Goal: Task Accomplishment & Management: Use online tool/utility

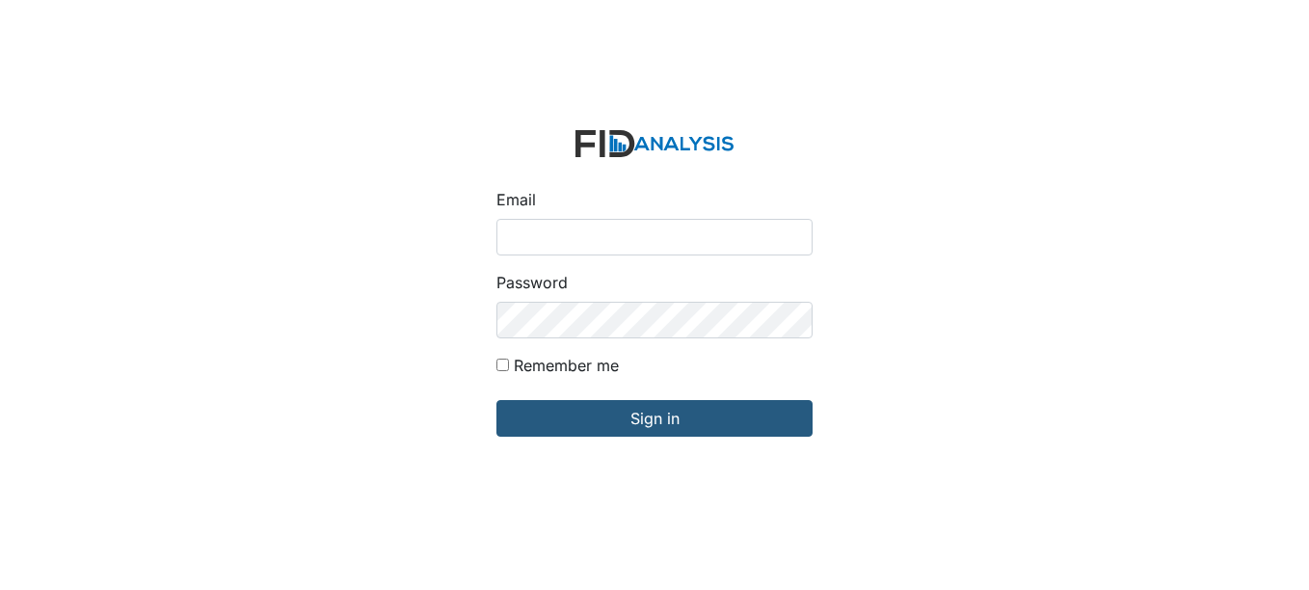
type input "[EMAIL_ADDRESS][DOMAIN_NAME]"
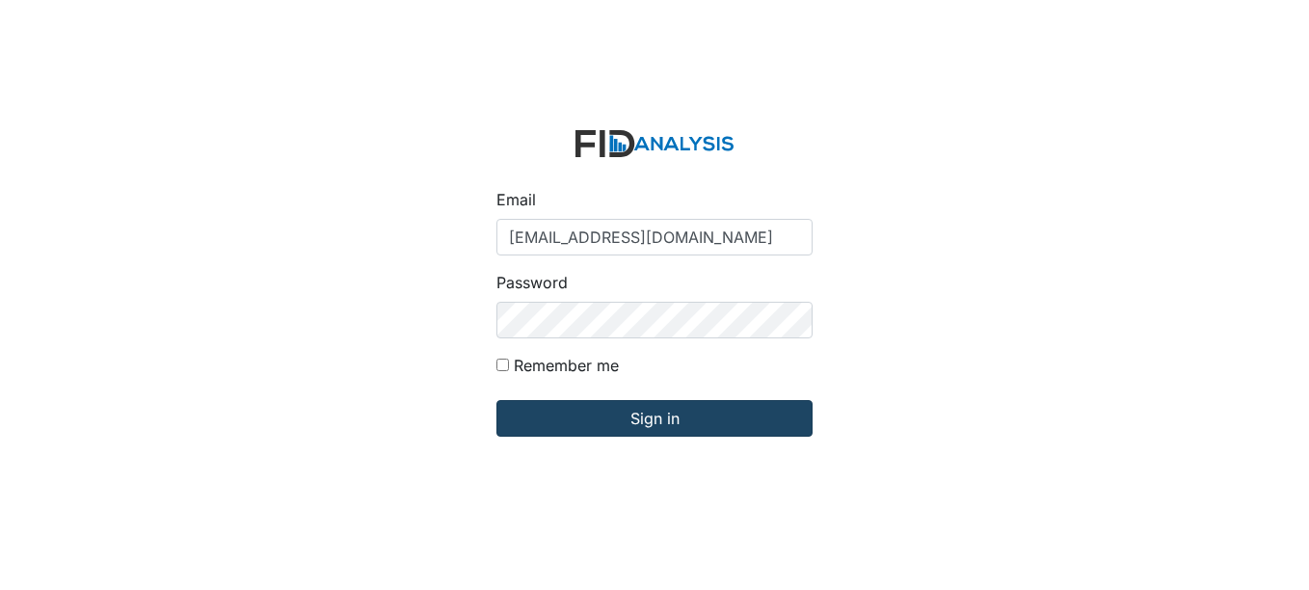
drag, startPoint x: 387, startPoint y: 430, endPoint x: 516, endPoint y: 403, distance: 132.0
click at [516, 403] on div "Email [EMAIL_ADDRESS][DOMAIN_NAME] Password Remember me Sign in" at bounding box center [654, 295] width 1309 height 590
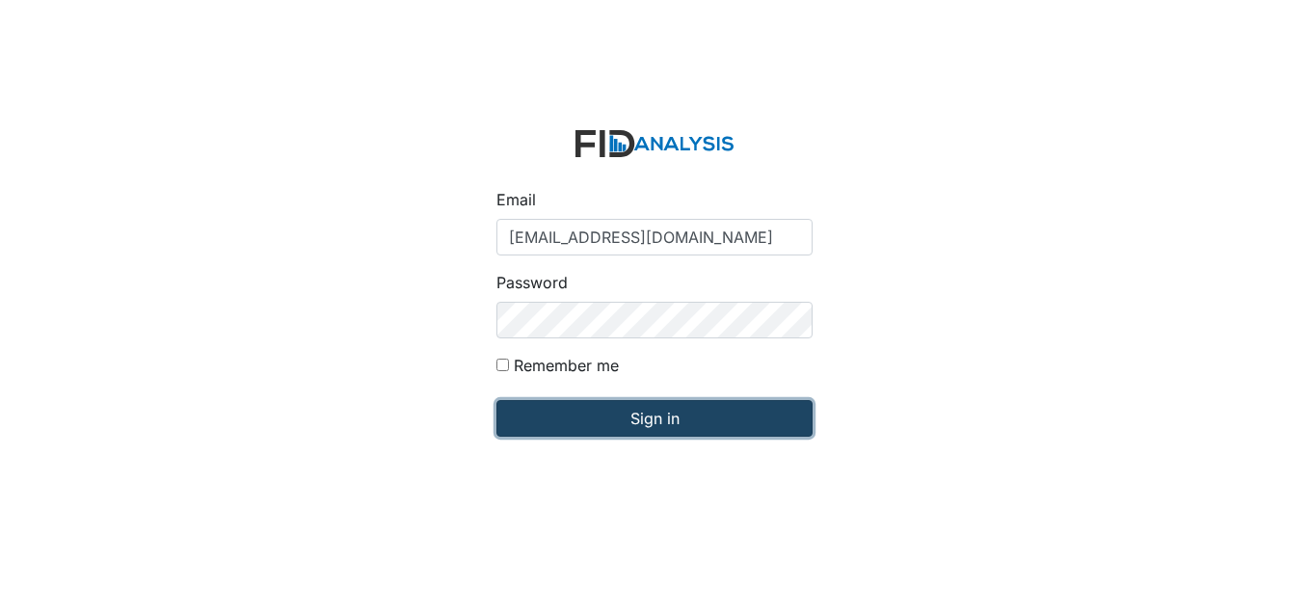
drag, startPoint x: 513, startPoint y: 398, endPoint x: 524, endPoint y: 425, distance: 29.0
click at [524, 425] on input "Sign in" at bounding box center [655, 418] width 316 height 37
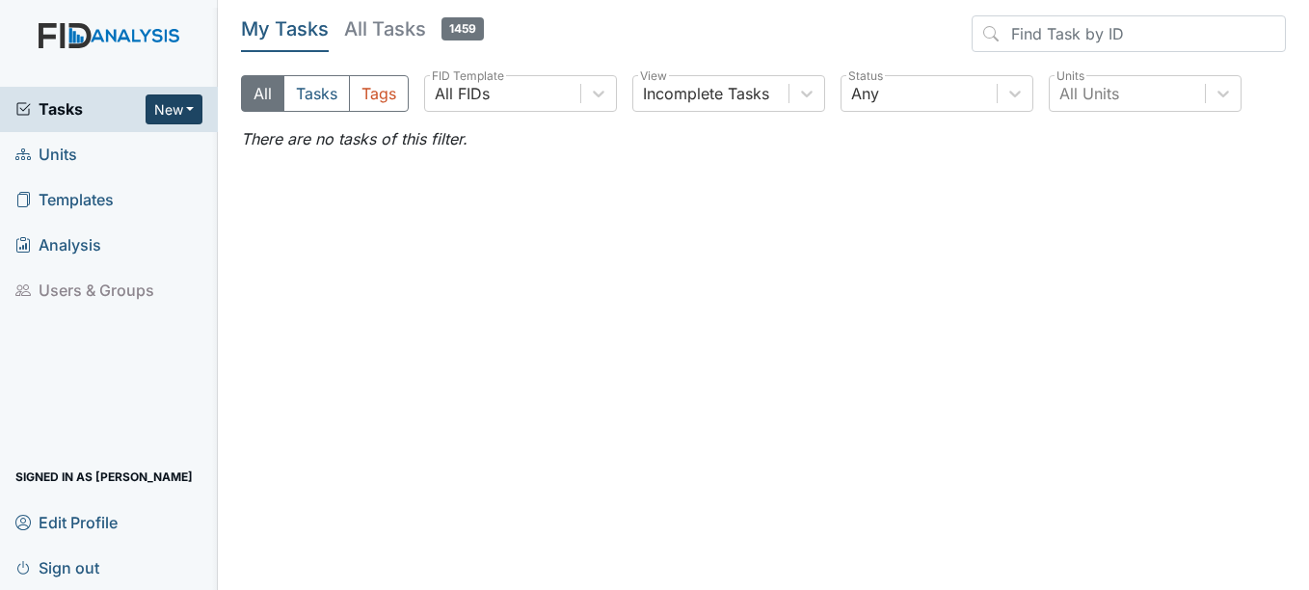
click at [155, 103] on button "New" at bounding box center [175, 109] width 58 height 30
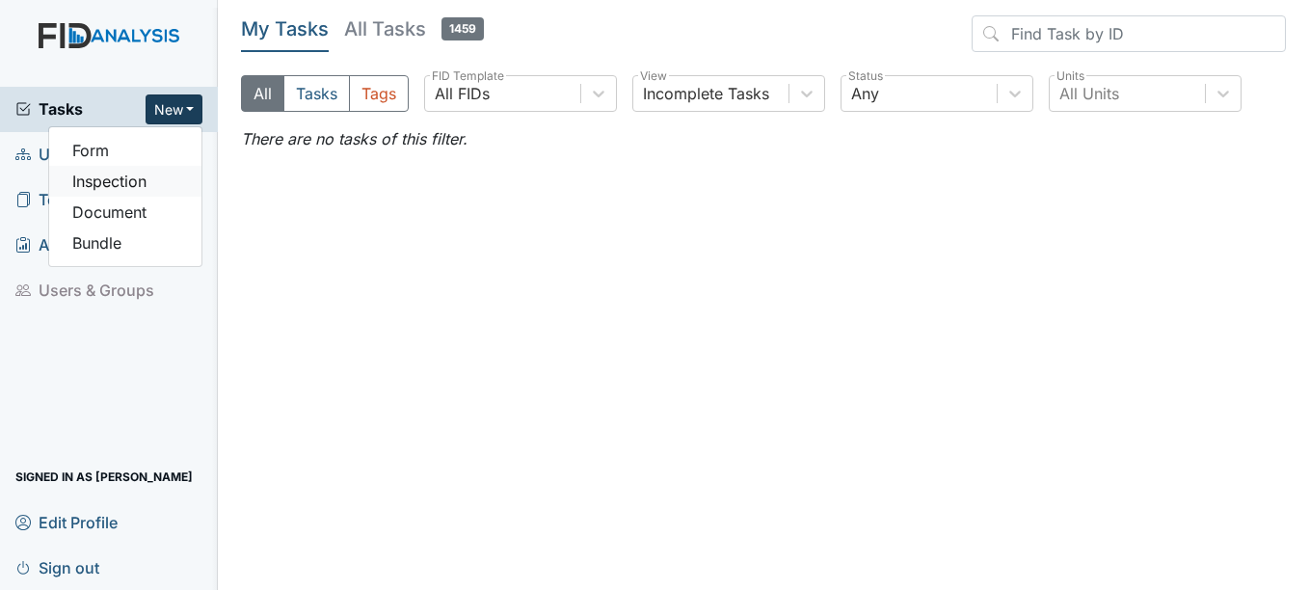
click at [131, 184] on link "Inspection" at bounding box center [125, 181] width 152 height 31
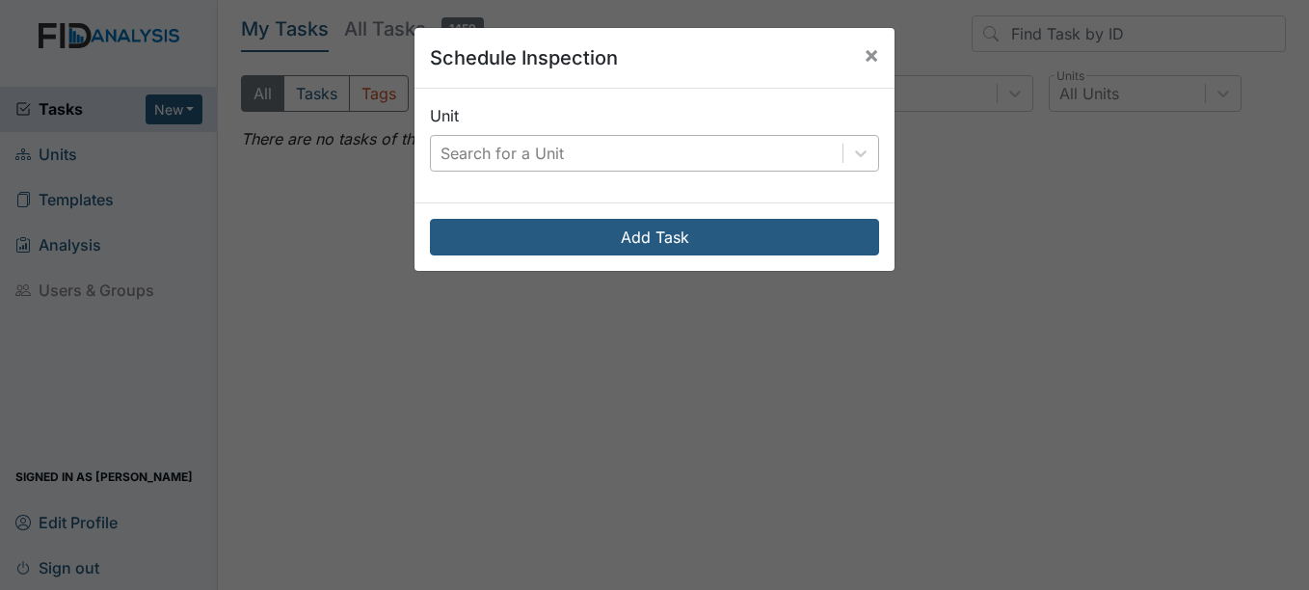
click at [531, 167] on div "Search for a Unit" at bounding box center [637, 153] width 412 height 35
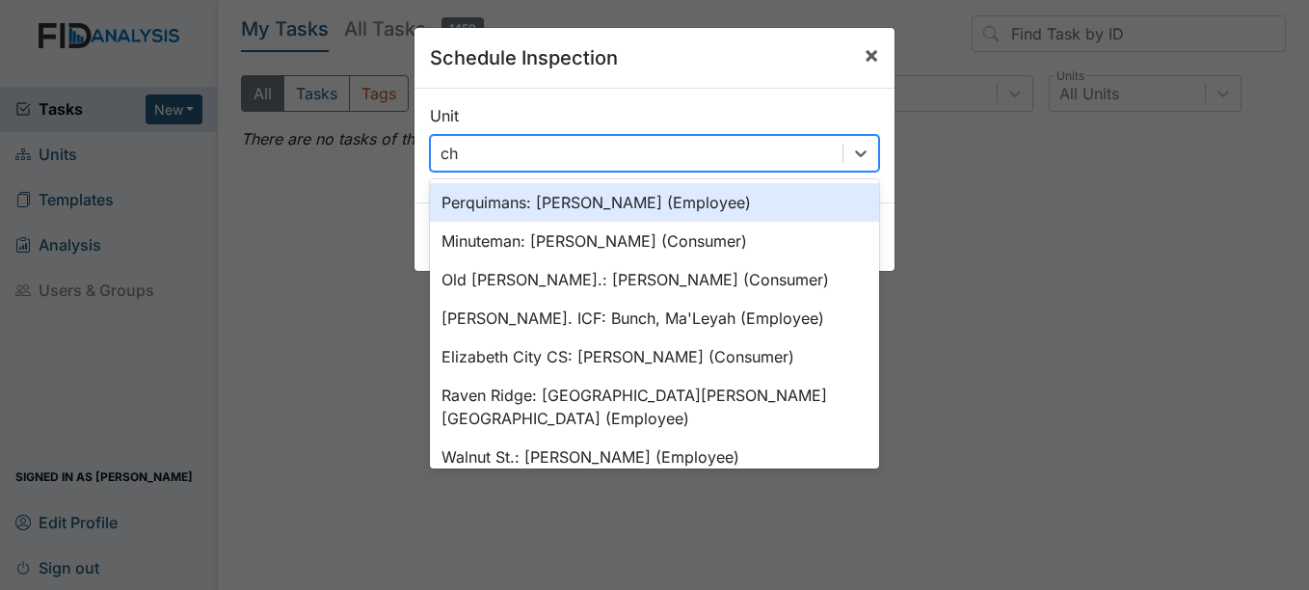
type input "ch"
click at [870, 54] on span "×" at bounding box center [871, 54] width 15 height 28
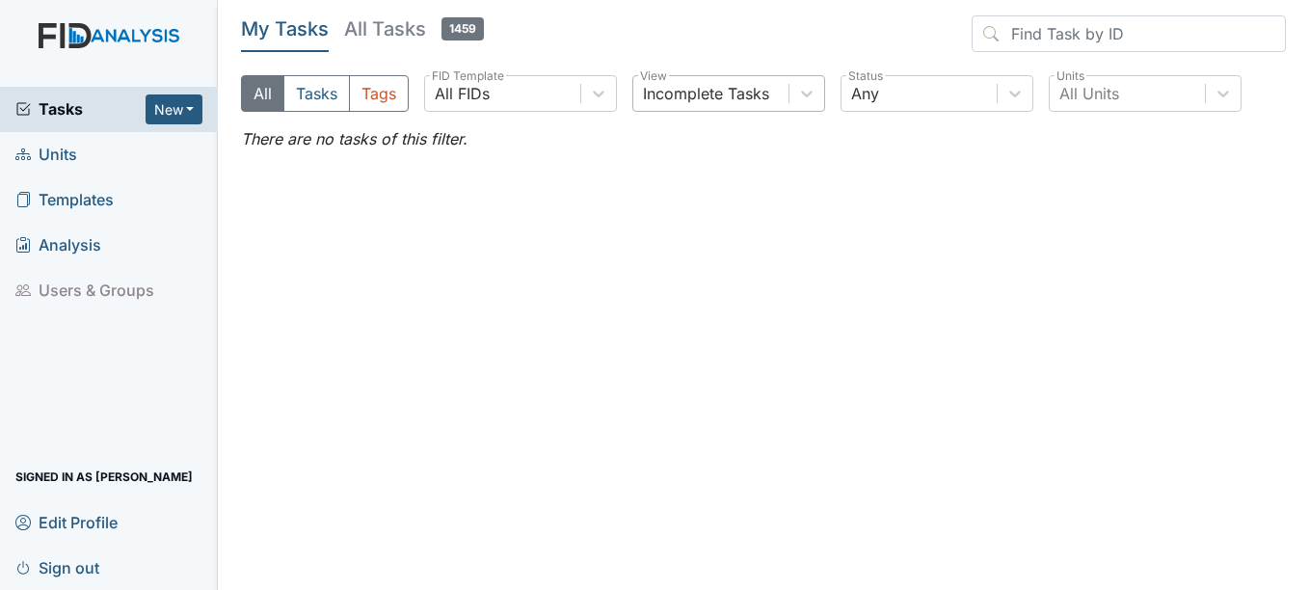
click at [726, 103] on div "Incomplete Tasks" at bounding box center [706, 93] width 126 height 23
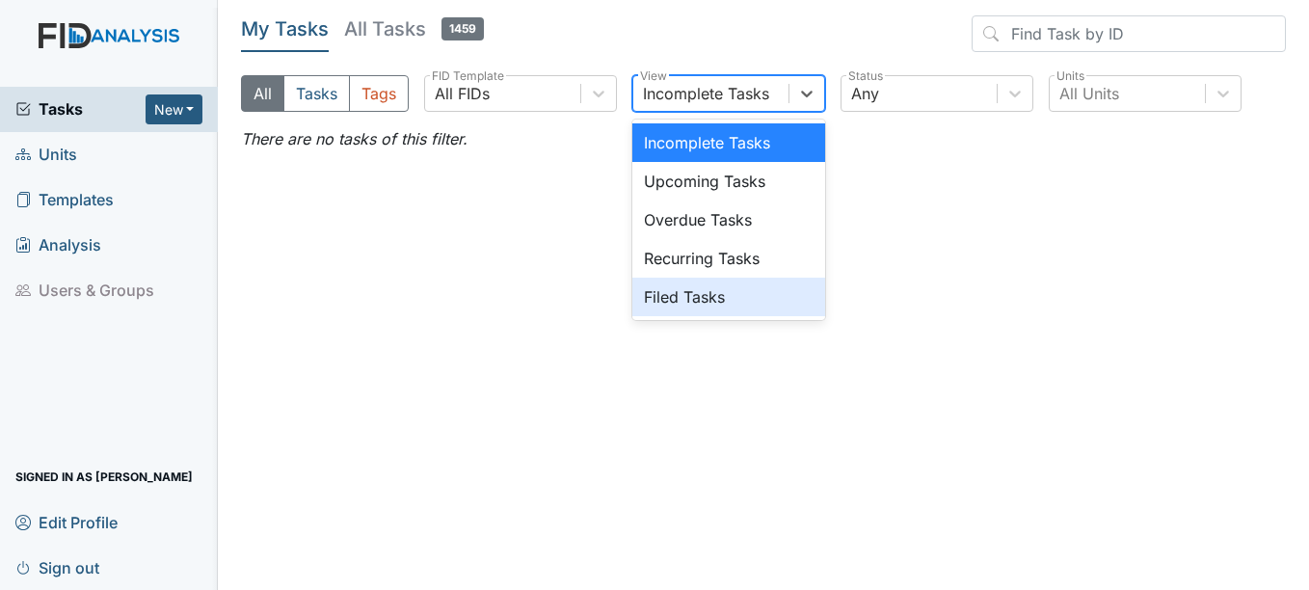
click at [709, 302] on div "Filed Tasks" at bounding box center [728, 297] width 193 height 39
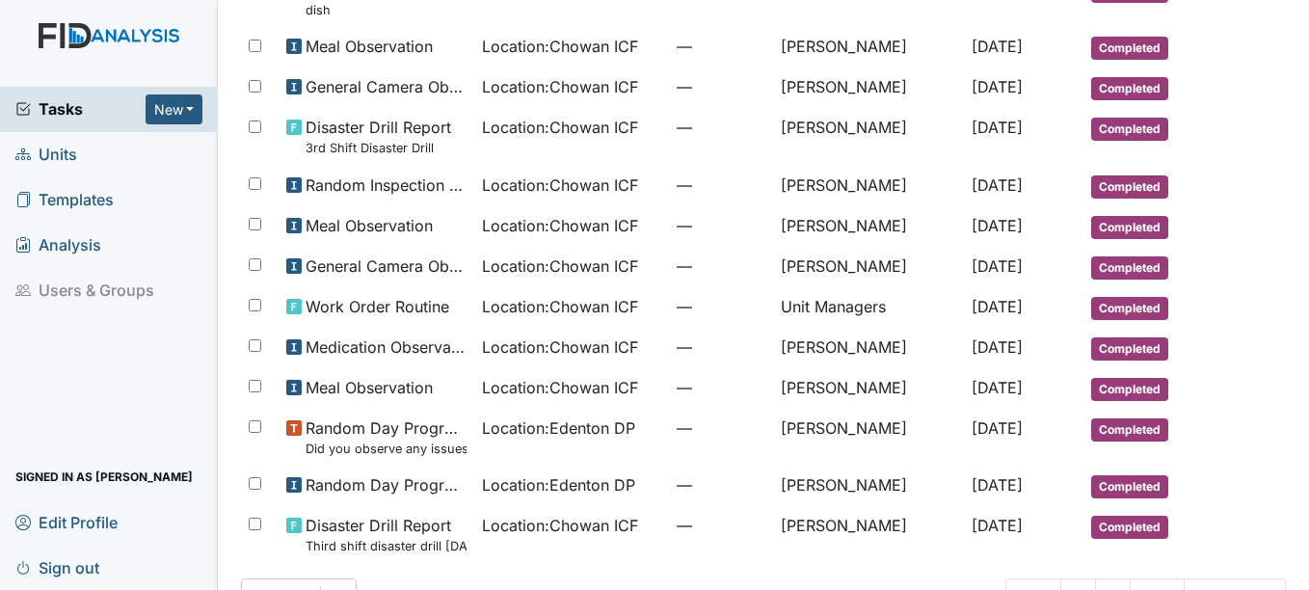
scroll to position [1034, 0]
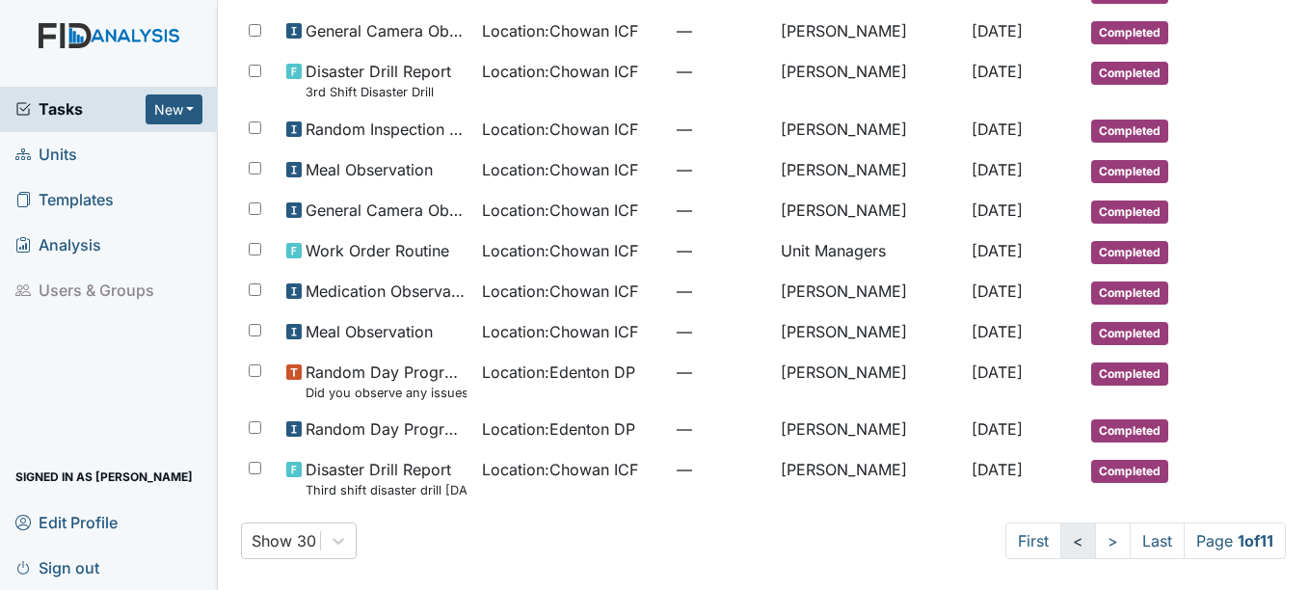
click at [1062, 543] on link "<" at bounding box center [1079, 541] width 36 height 37
drag, startPoint x: 1090, startPoint y: 532, endPoint x: 1086, endPoint y: 543, distance: 11.6
click at [1091, 543] on link ">" at bounding box center [1109, 541] width 36 height 37
click at [1095, 543] on link ">" at bounding box center [1113, 541] width 36 height 37
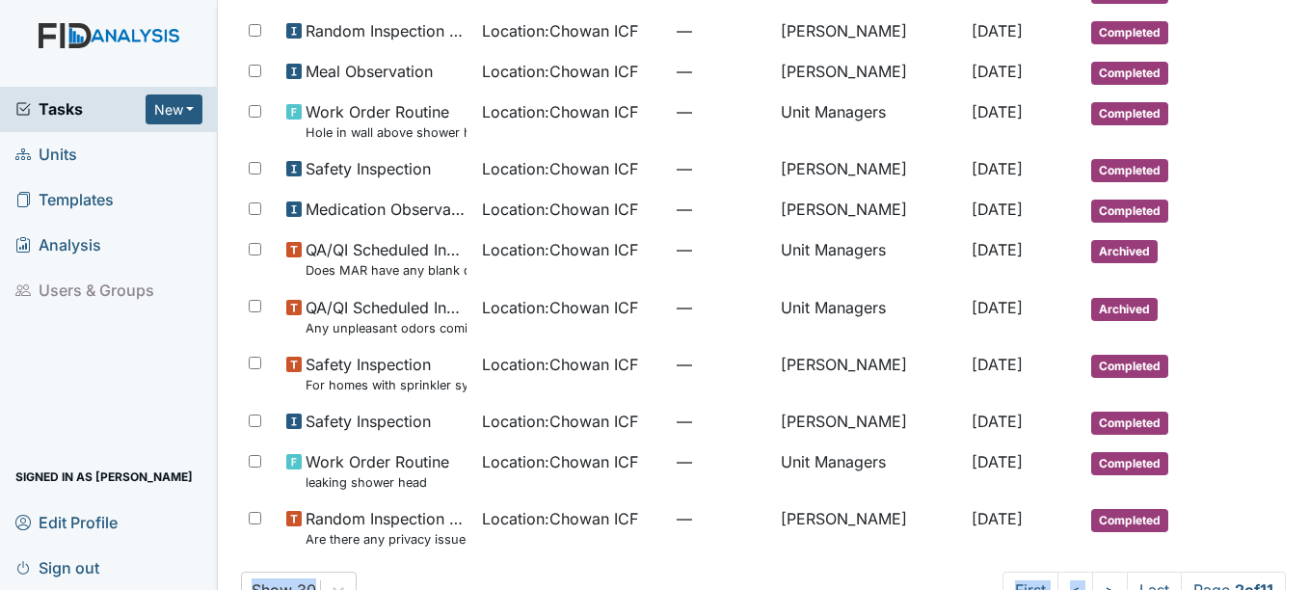
scroll to position [1066, 0]
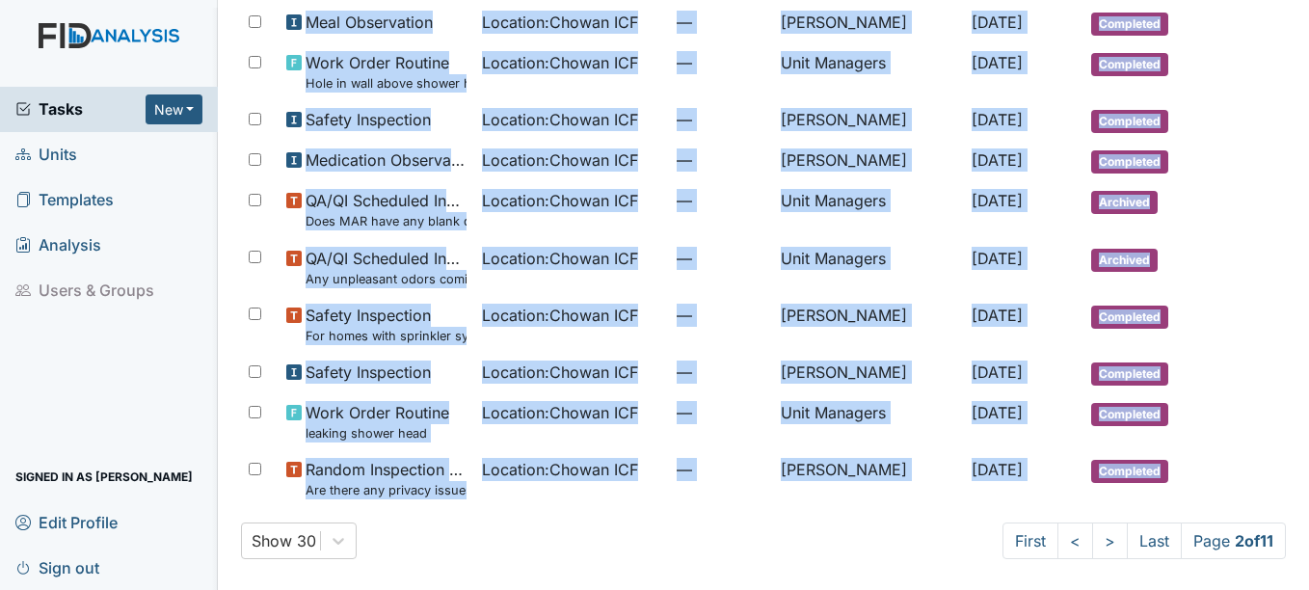
drag, startPoint x: 1086, startPoint y: 543, endPoint x: 1258, endPoint y: 606, distance: 183.9
click at [1258, 589] on html "Tasks New Form Inspection Document Bundle Units Templates Analysis Users & Grou…" at bounding box center [654, 295] width 1309 height 590
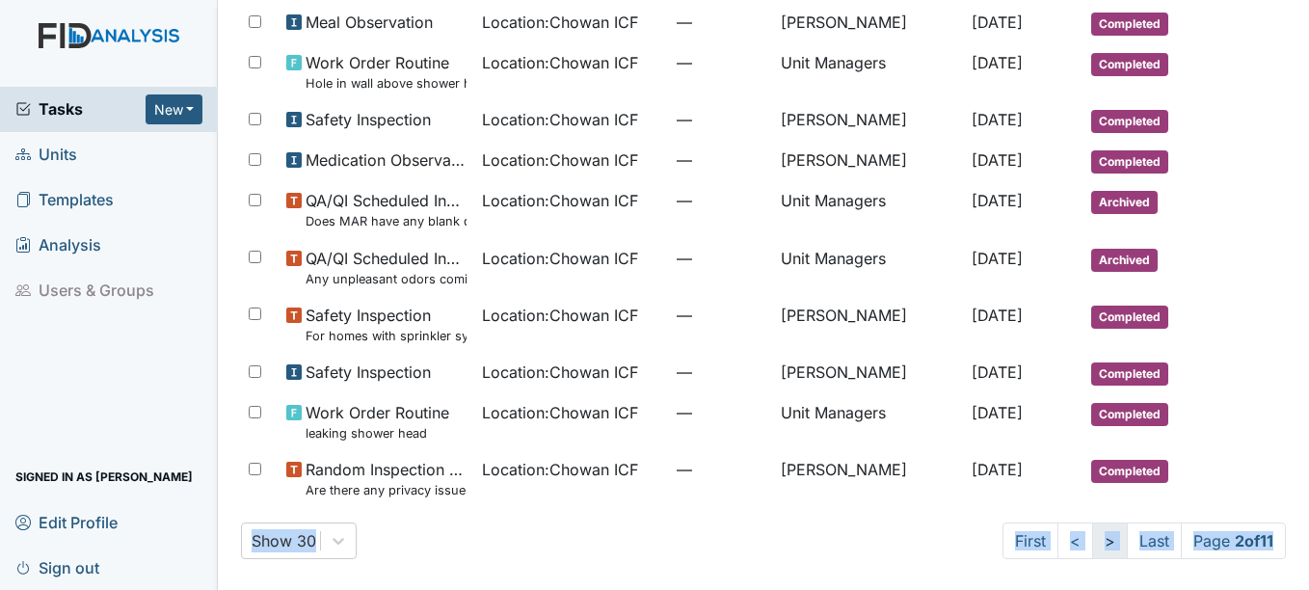
click at [1092, 535] on link ">" at bounding box center [1110, 541] width 36 height 37
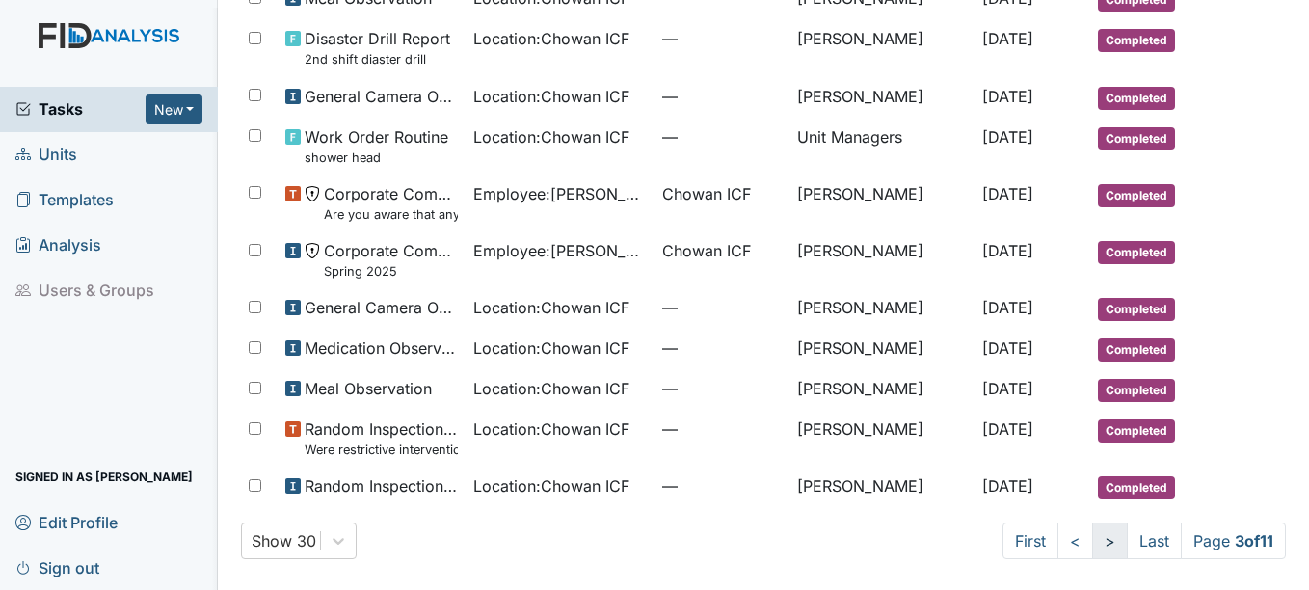
click at [1092, 534] on link ">" at bounding box center [1110, 541] width 36 height 37
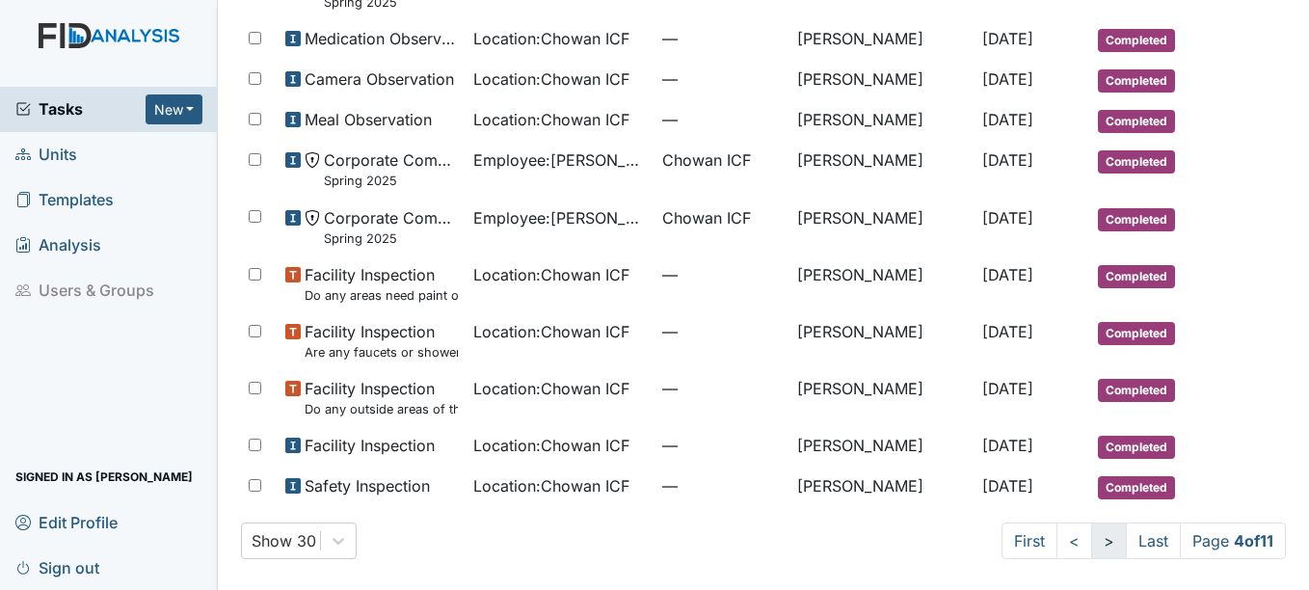
click at [1091, 534] on link ">" at bounding box center [1109, 541] width 36 height 37
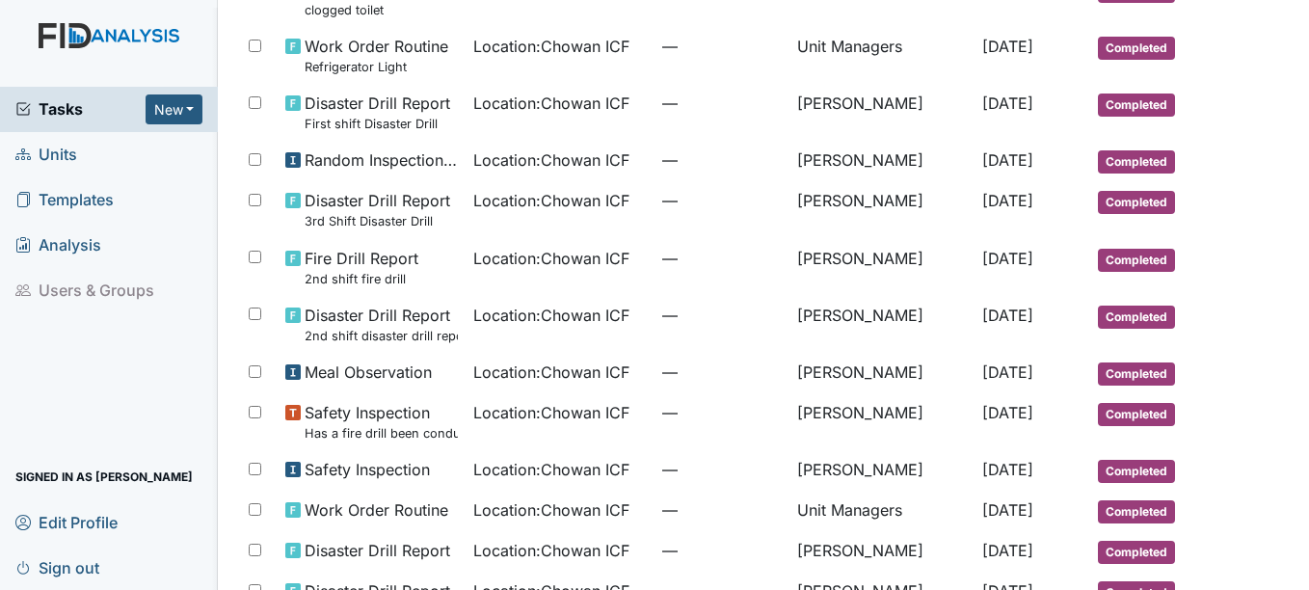
scroll to position [647, 0]
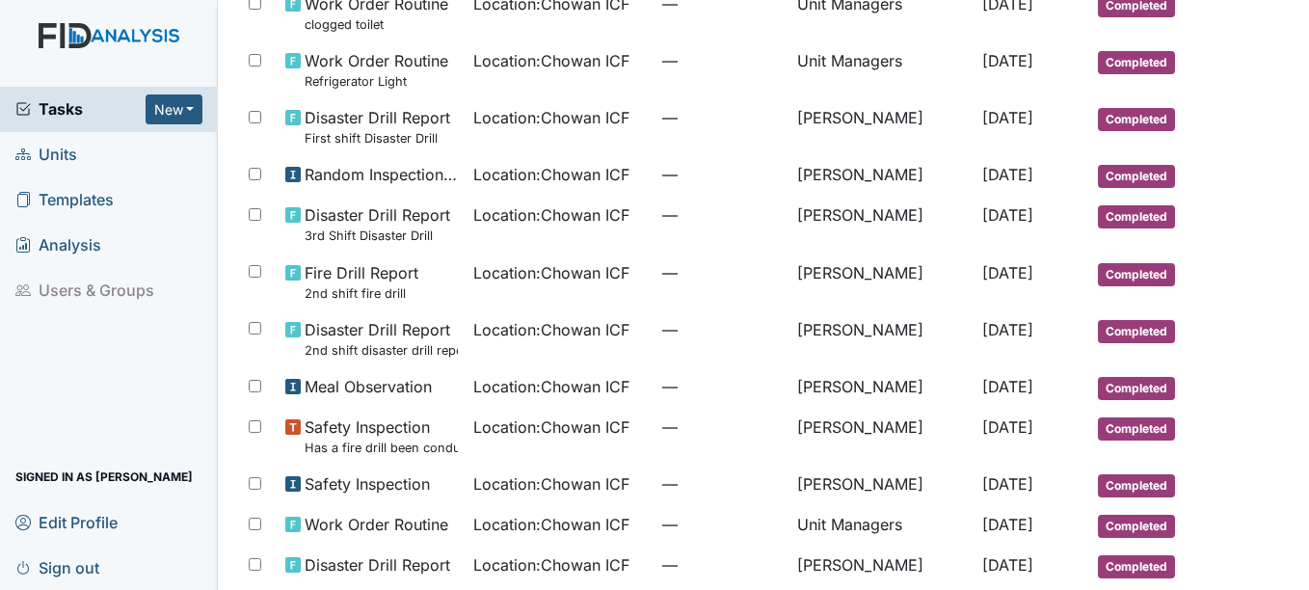
click at [332, 288] on small "2nd shift fire drill" at bounding box center [362, 293] width 114 height 18
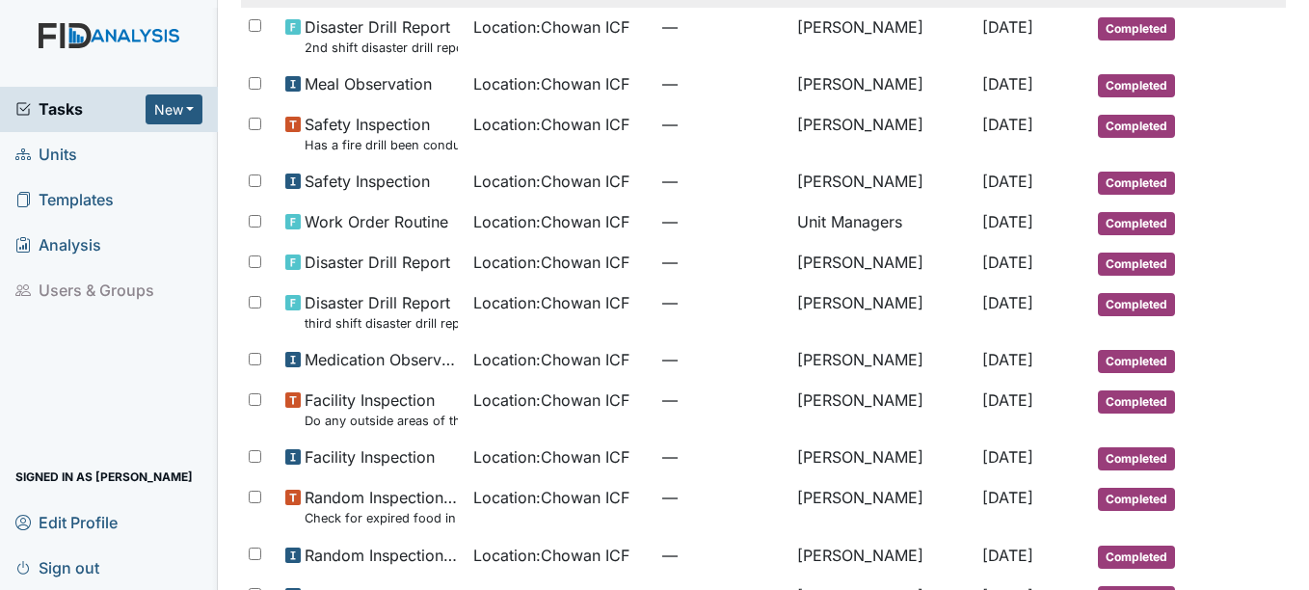
scroll to position [1100, 0]
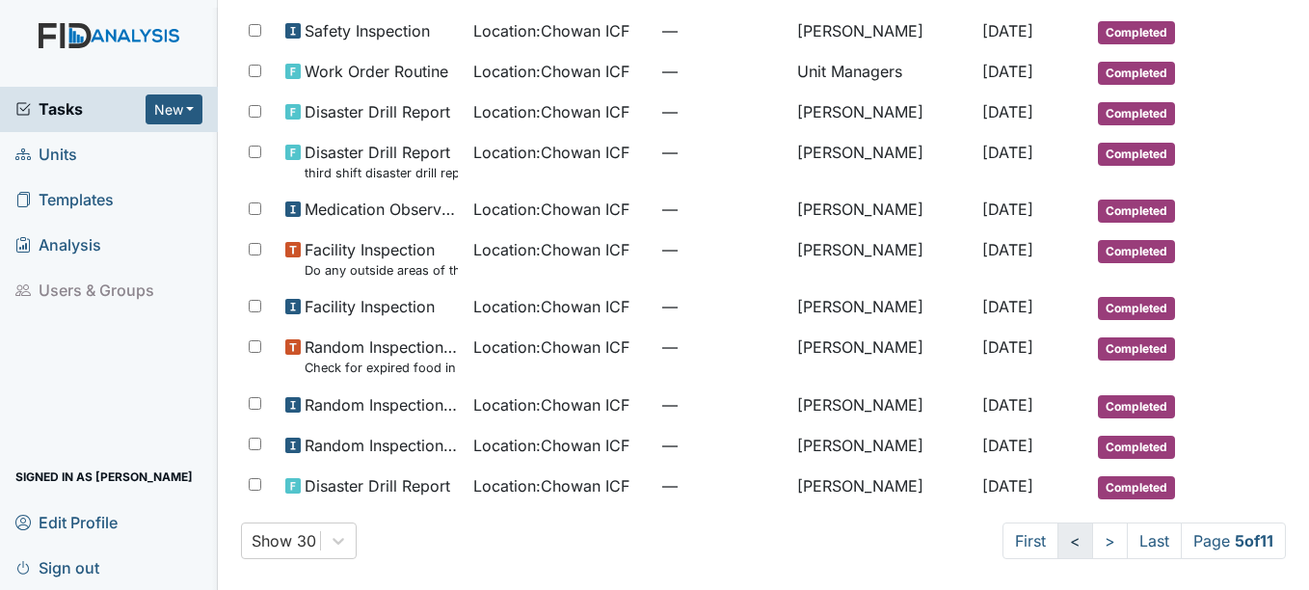
click at [1058, 540] on link "<" at bounding box center [1076, 541] width 36 height 37
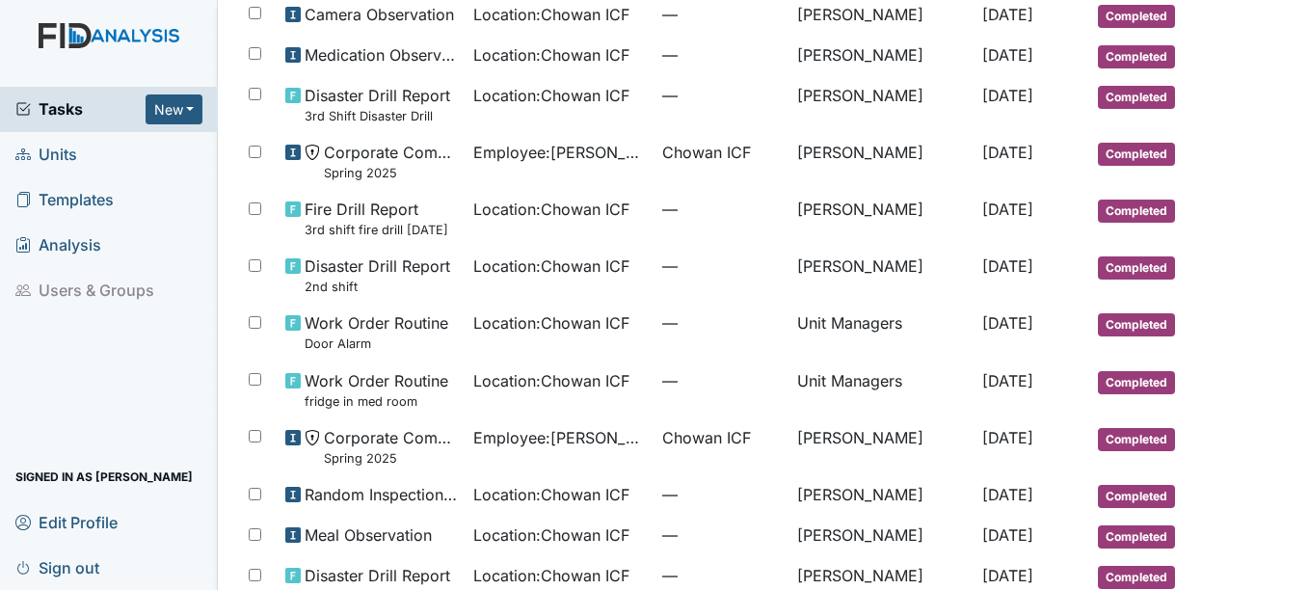
scroll to position [454, 0]
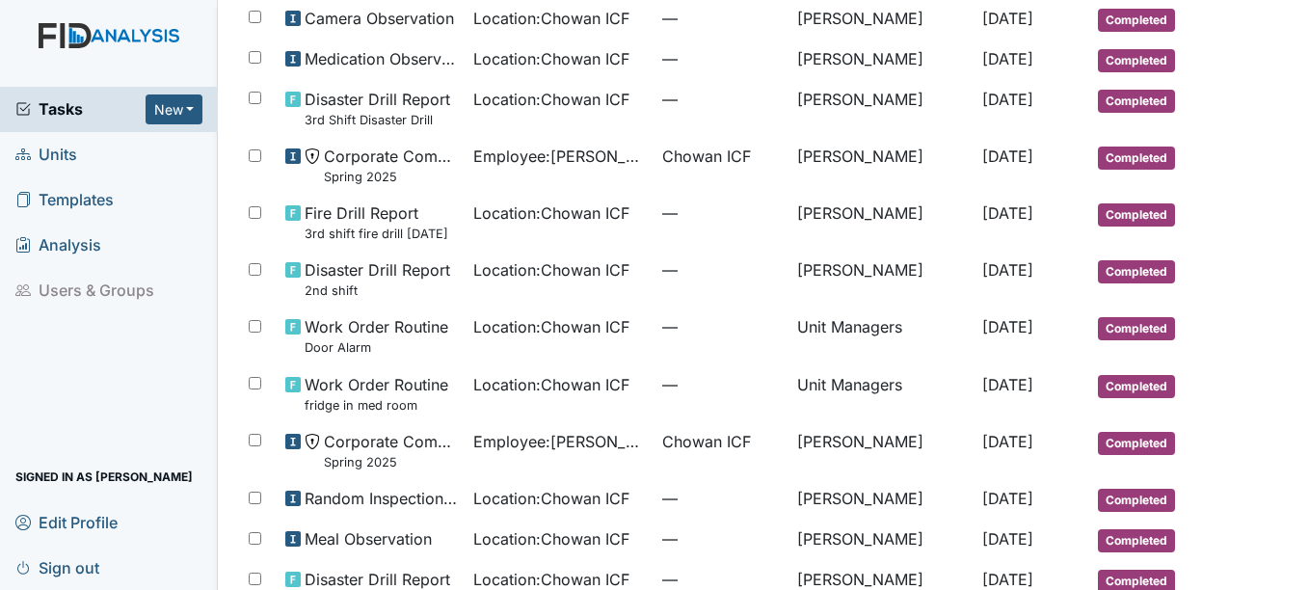
click at [329, 229] on small "3rd shift fire drill 5-13-2025" at bounding box center [377, 234] width 144 height 18
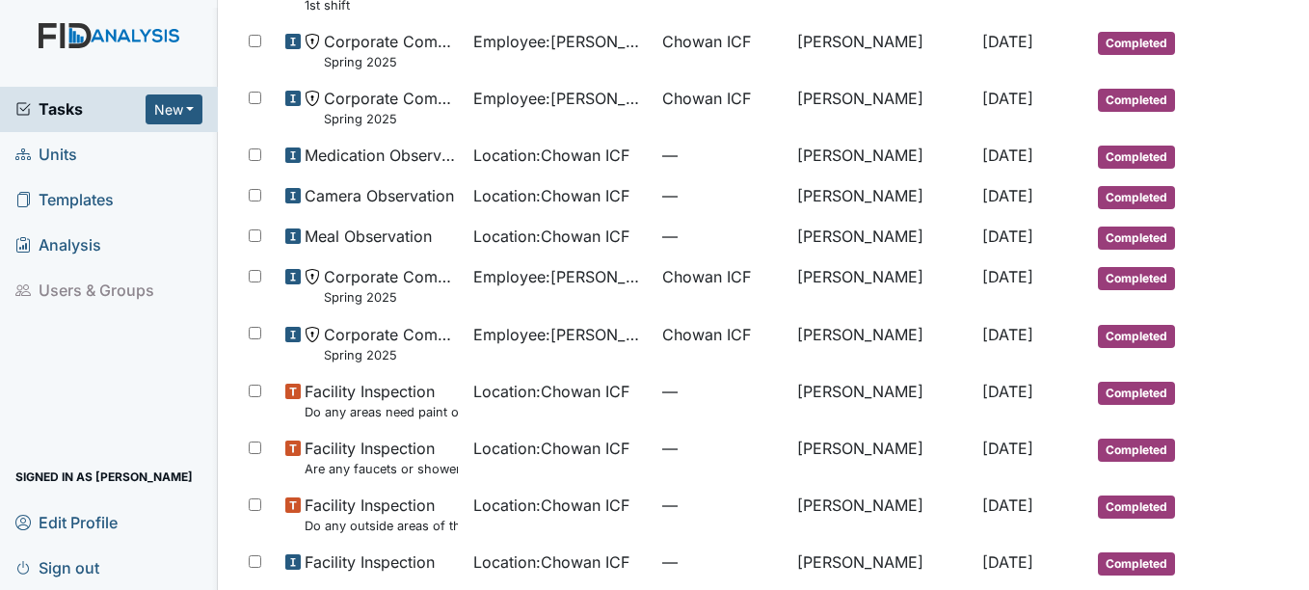
scroll to position [1166, 0]
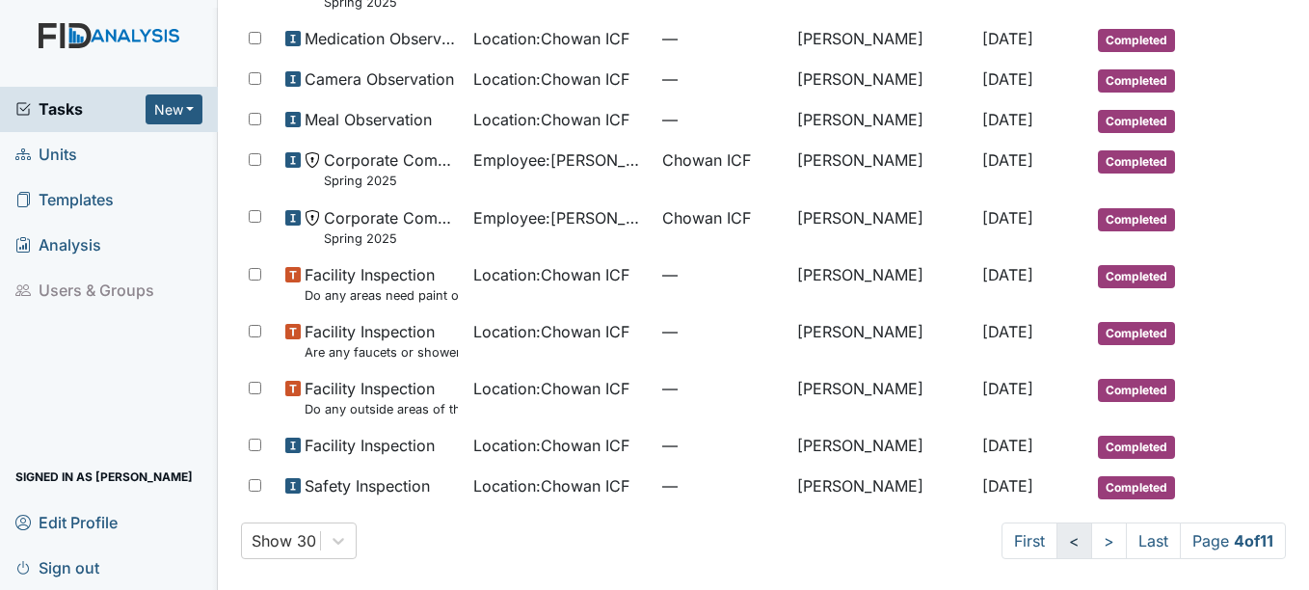
click at [1057, 543] on link "<" at bounding box center [1075, 541] width 36 height 37
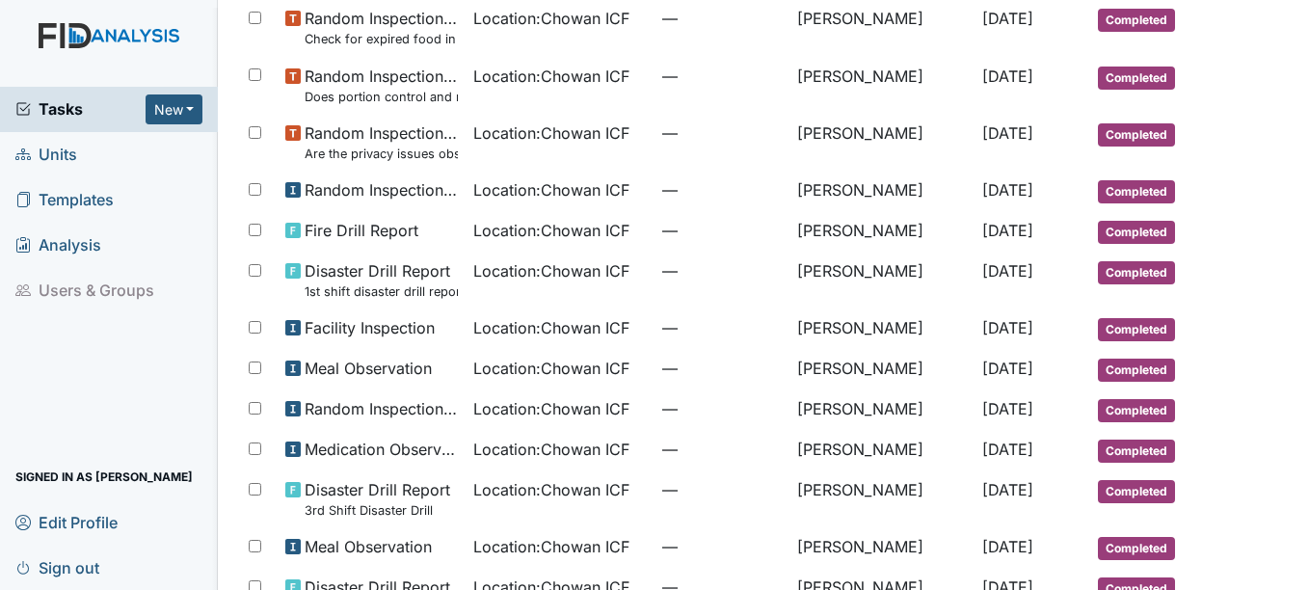
scroll to position [511, 0]
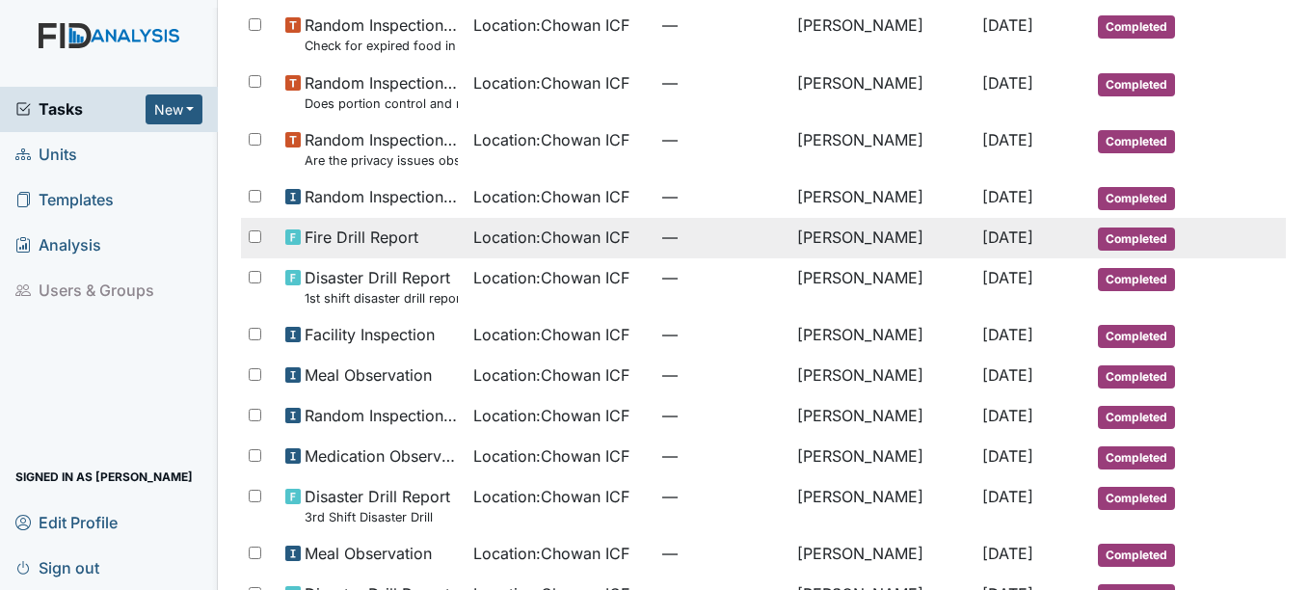
click at [347, 236] on span "Fire Drill Report" at bounding box center [362, 237] width 114 height 23
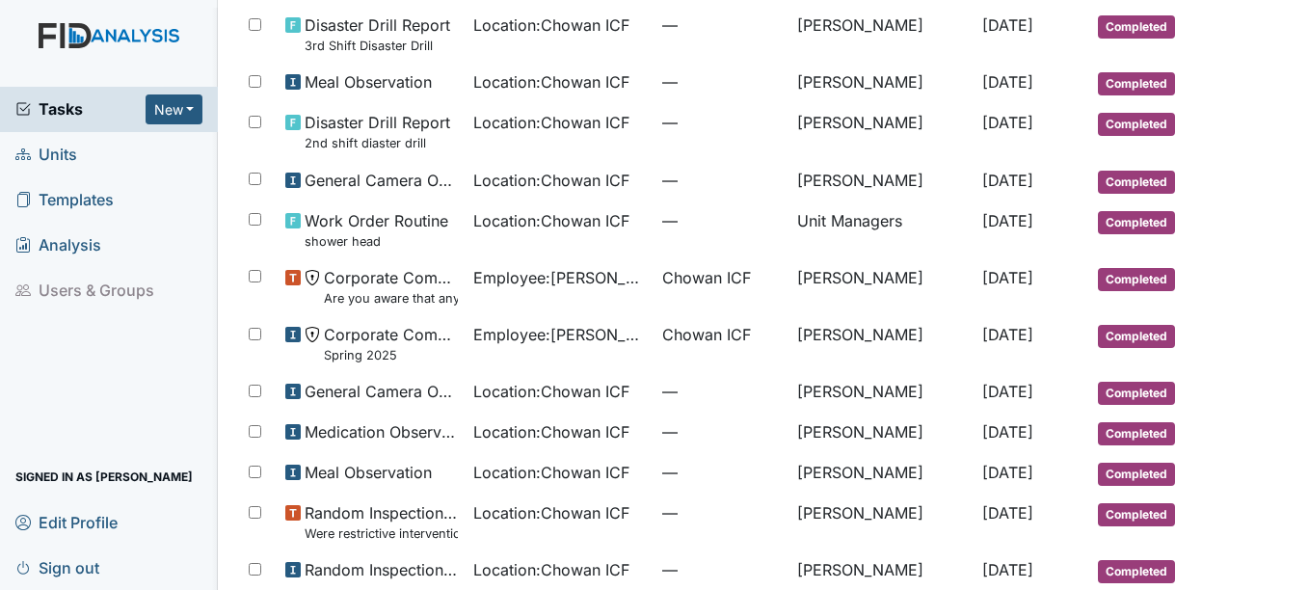
scroll to position [1066, 0]
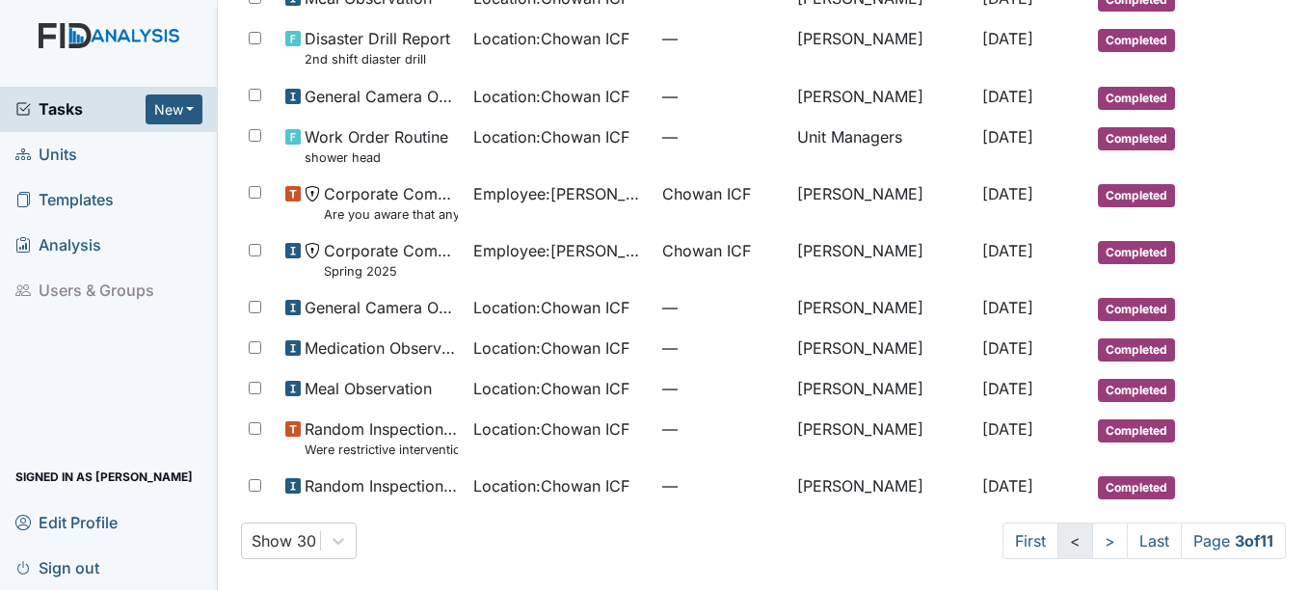
click at [1058, 547] on link "<" at bounding box center [1076, 541] width 36 height 37
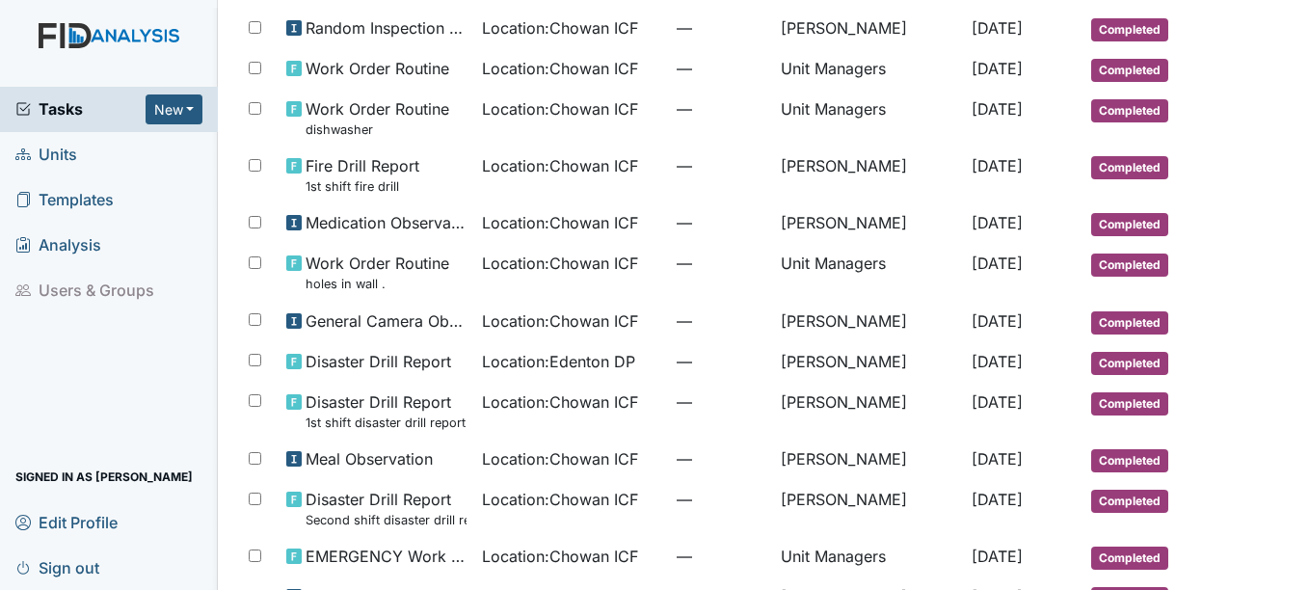
scroll to position [150, 0]
click at [403, 184] on small "1st shift fire drill" at bounding box center [363, 187] width 114 height 18
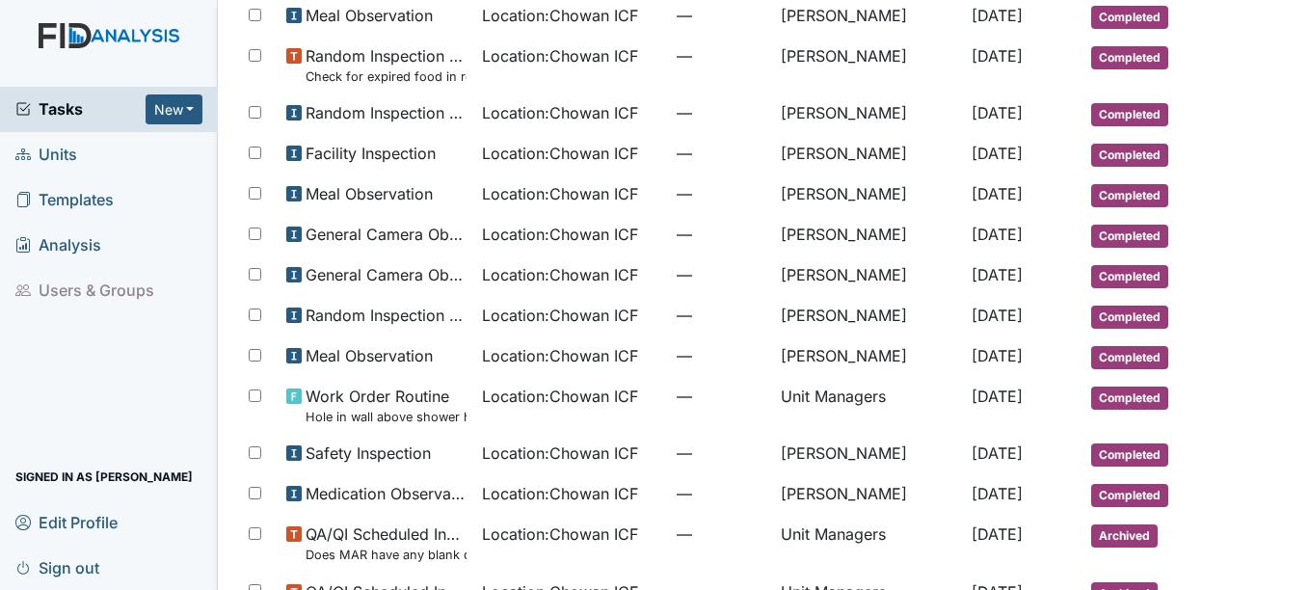
scroll to position [1066, 0]
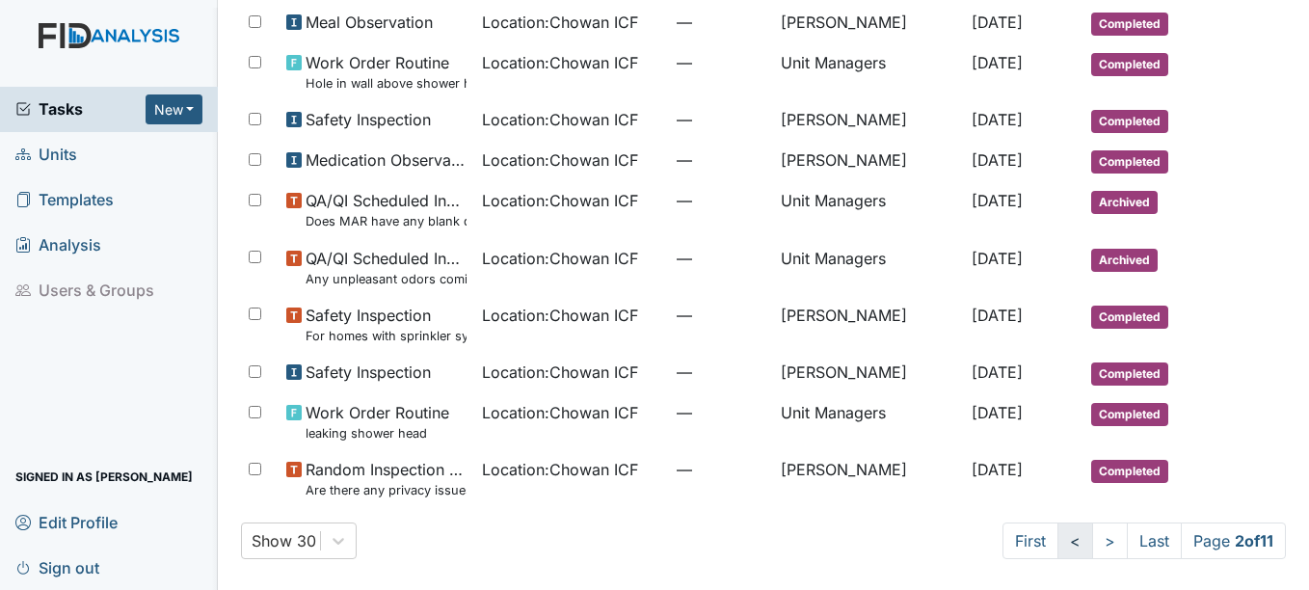
click at [1058, 544] on link "<" at bounding box center [1076, 541] width 36 height 37
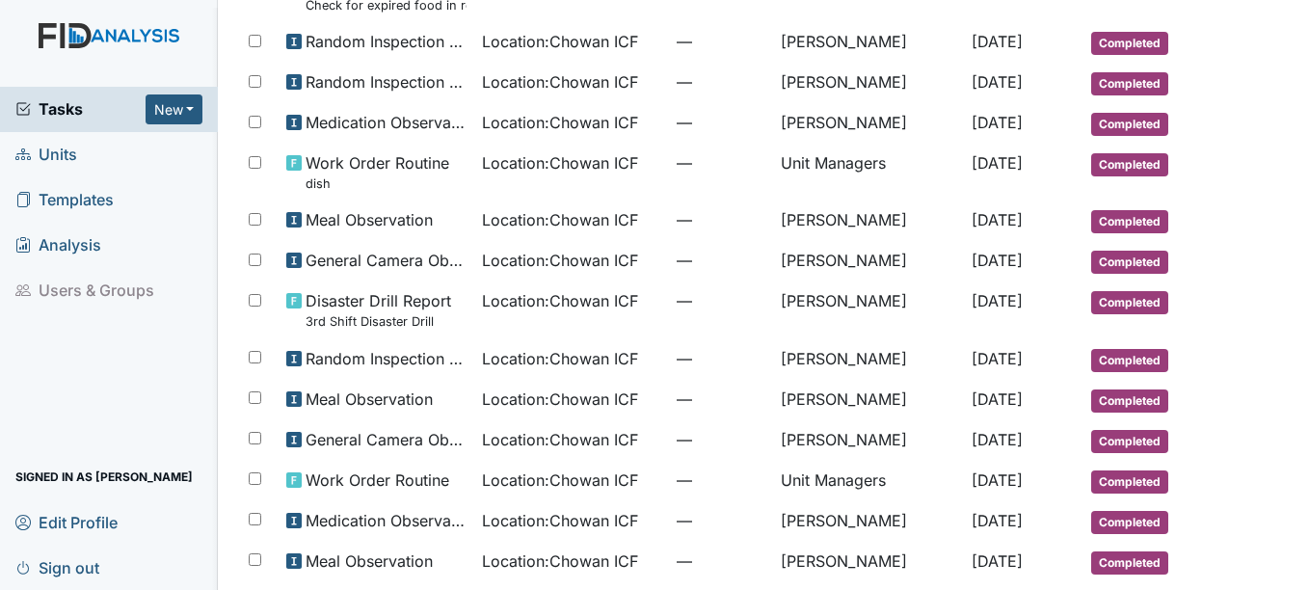
scroll to position [803, 0]
click at [403, 310] on span "Disaster Drill Report 3rd Shift Disaster Drill" at bounding box center [379, 310] width 146 height 41
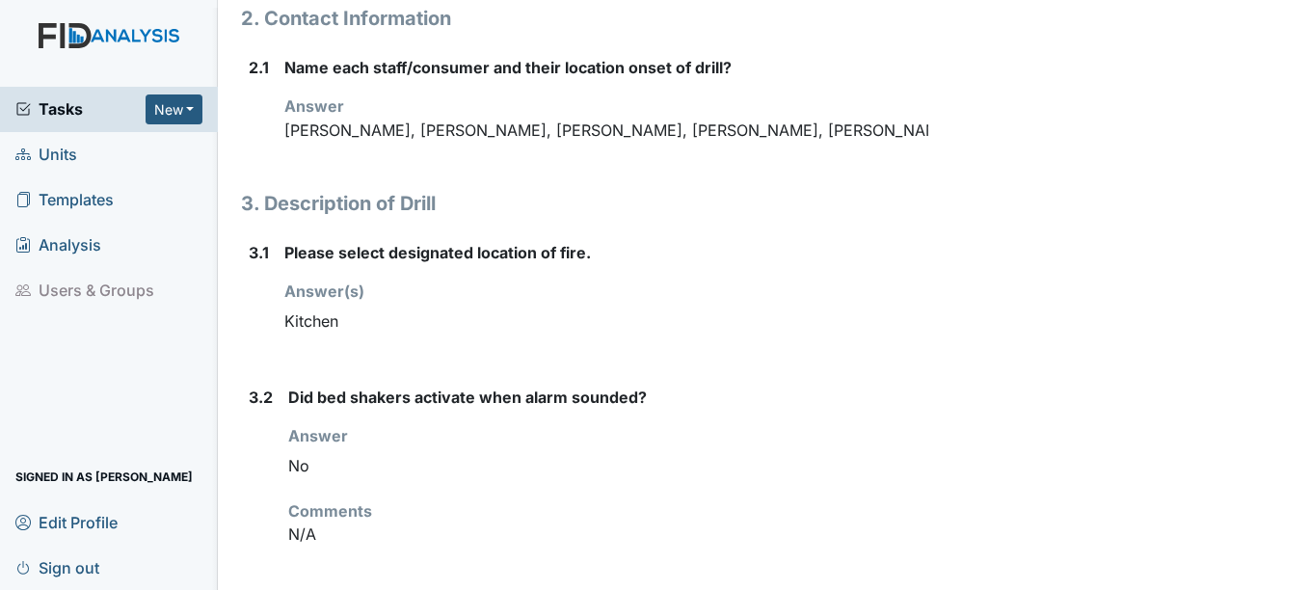
scroll to position [1213, 0]
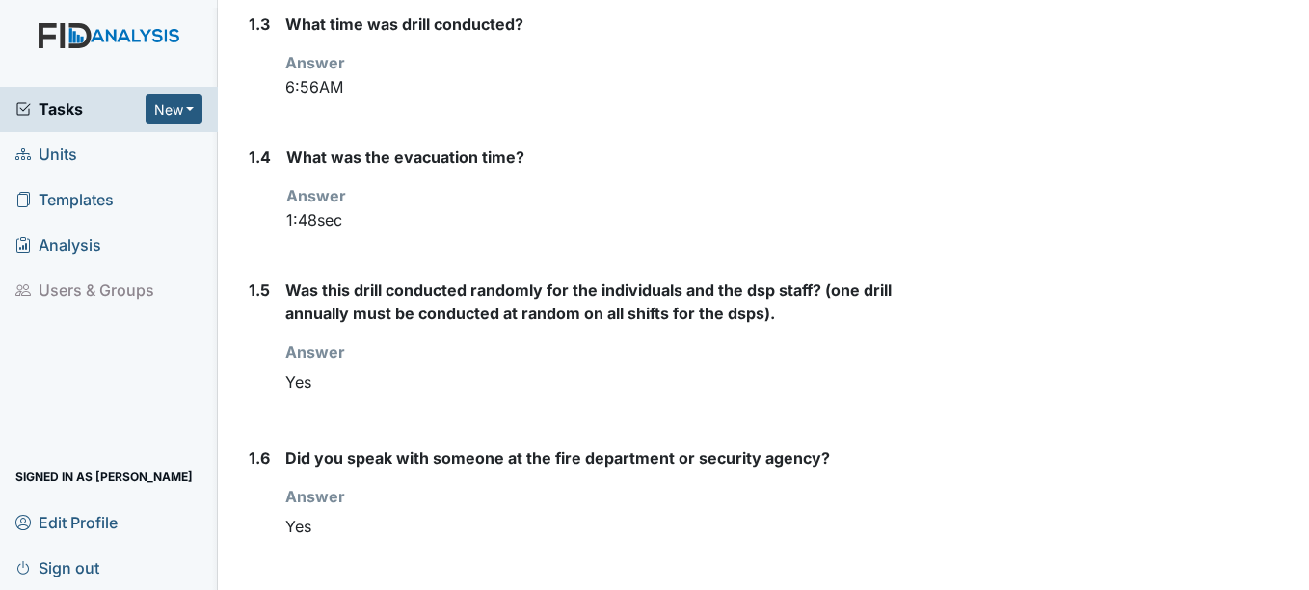
scroll to position [586, 0]
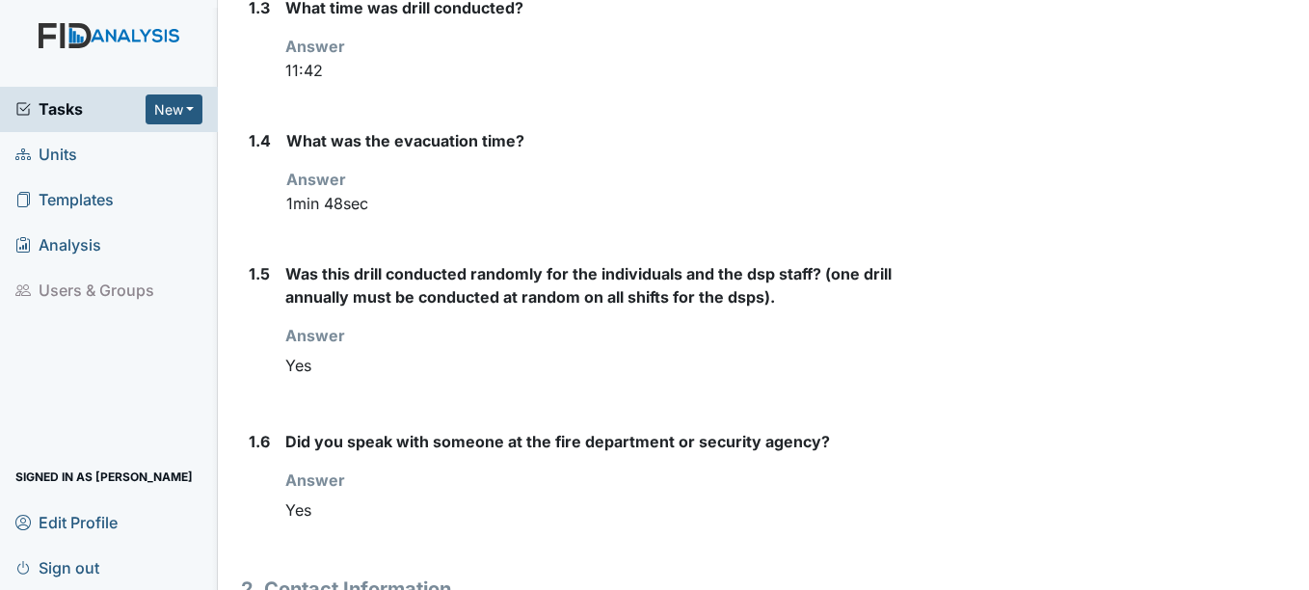
scroll to position [562, 0]
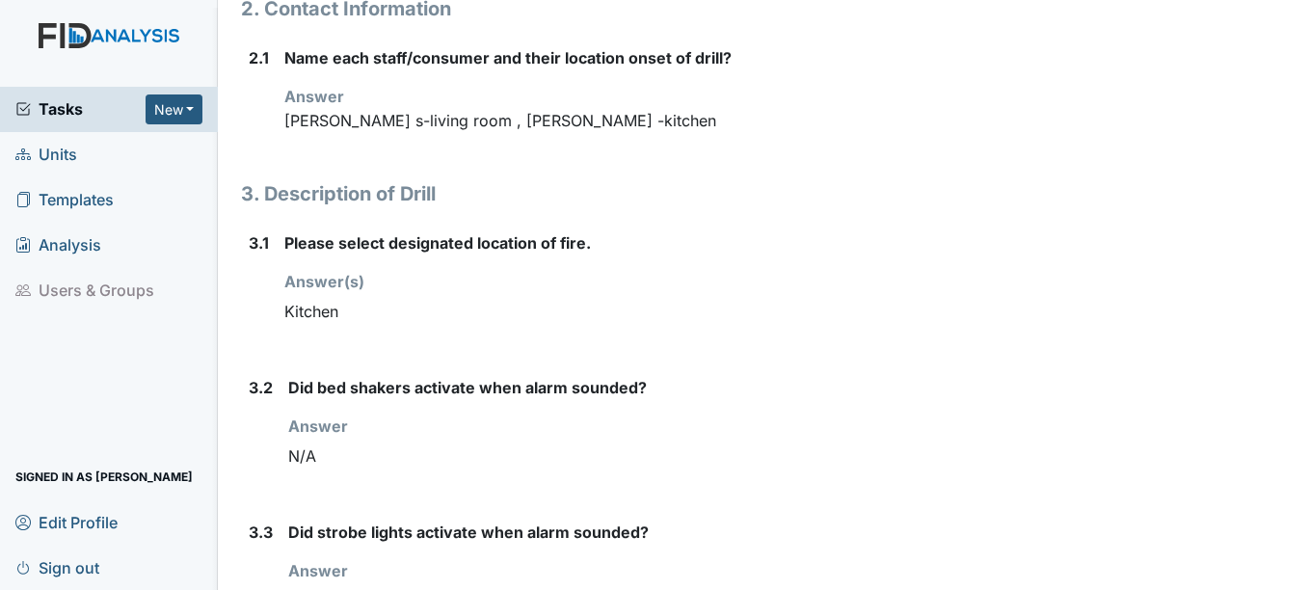
scroll to position [1231, 0]
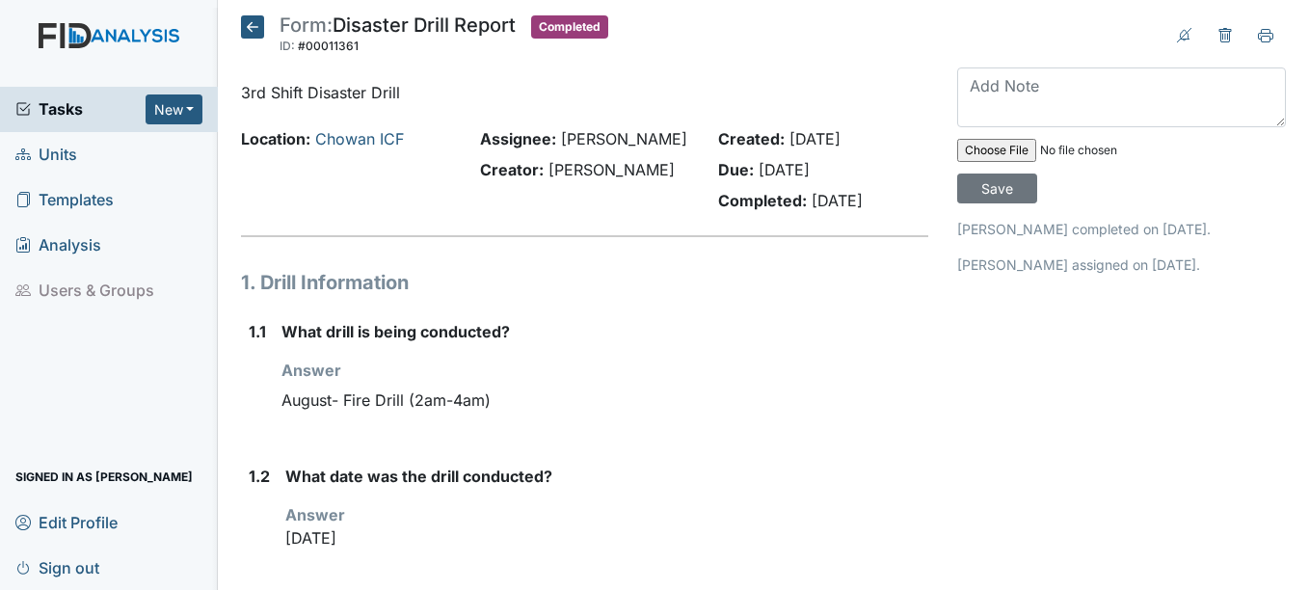
click at [1291, 184] on main "Form: Disaster Drill Report ID: #00011361 Completed Autosaving... 3rd Shift Dis…" at bounding box center [763, 295] width 1091 height 590
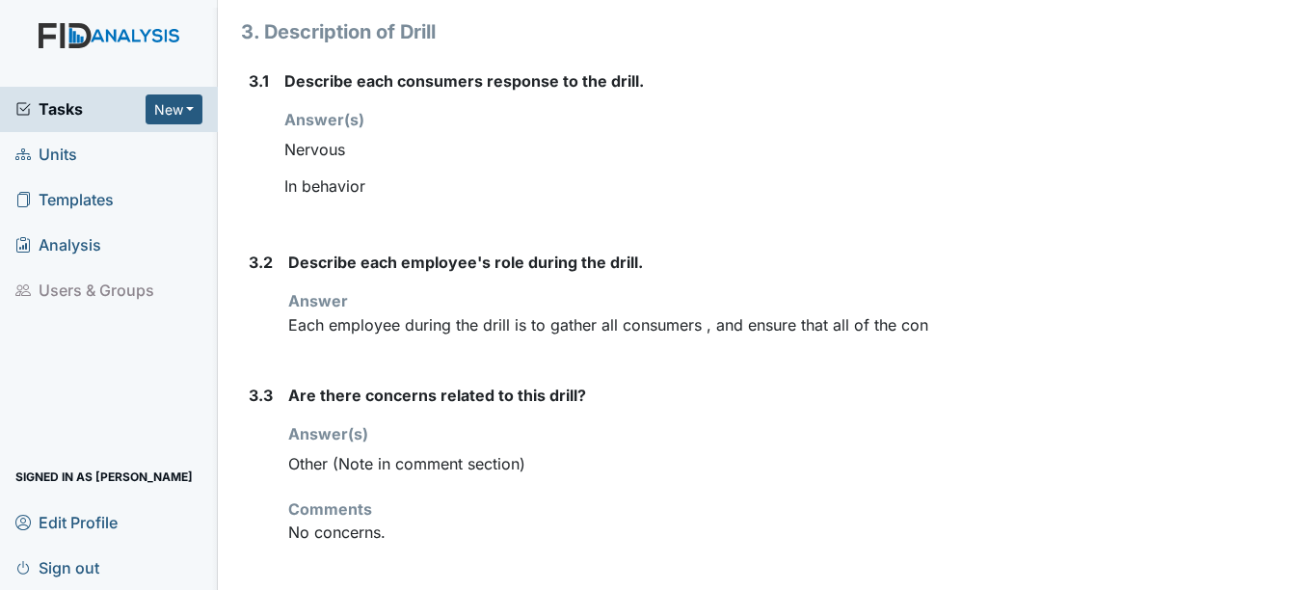
scroll to position [1157, 0]
